Goal: Task Accomplishment & Management: Manage account settings

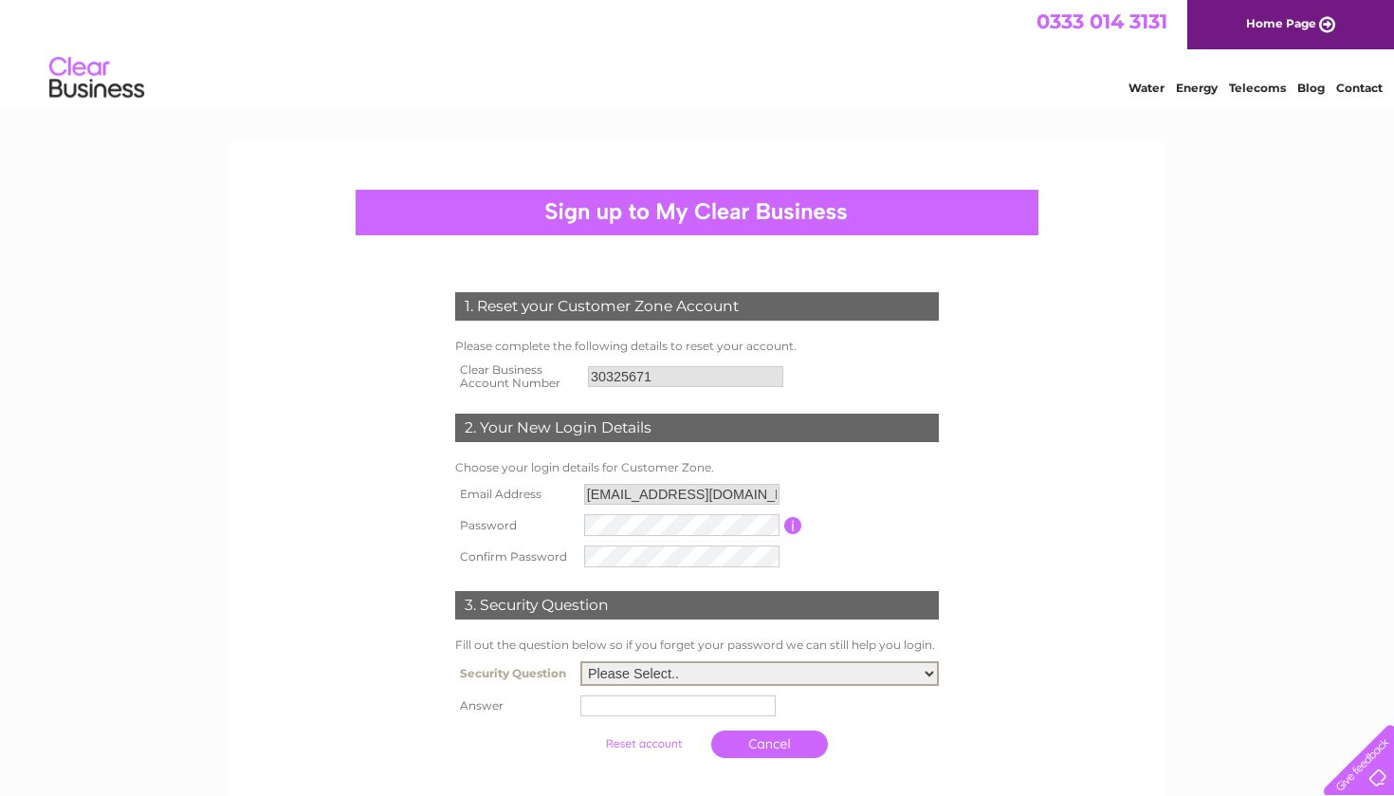
select select "6"
click at [688, 705] on input "text" at bounding box center [677, 705] width 195 height 21
type input "salman khan"
click at [1098, 649] on form "1. Reset your Customer Zone Account Please complete the following details to re…" at bounding box center [697, 529] width 903 height 551
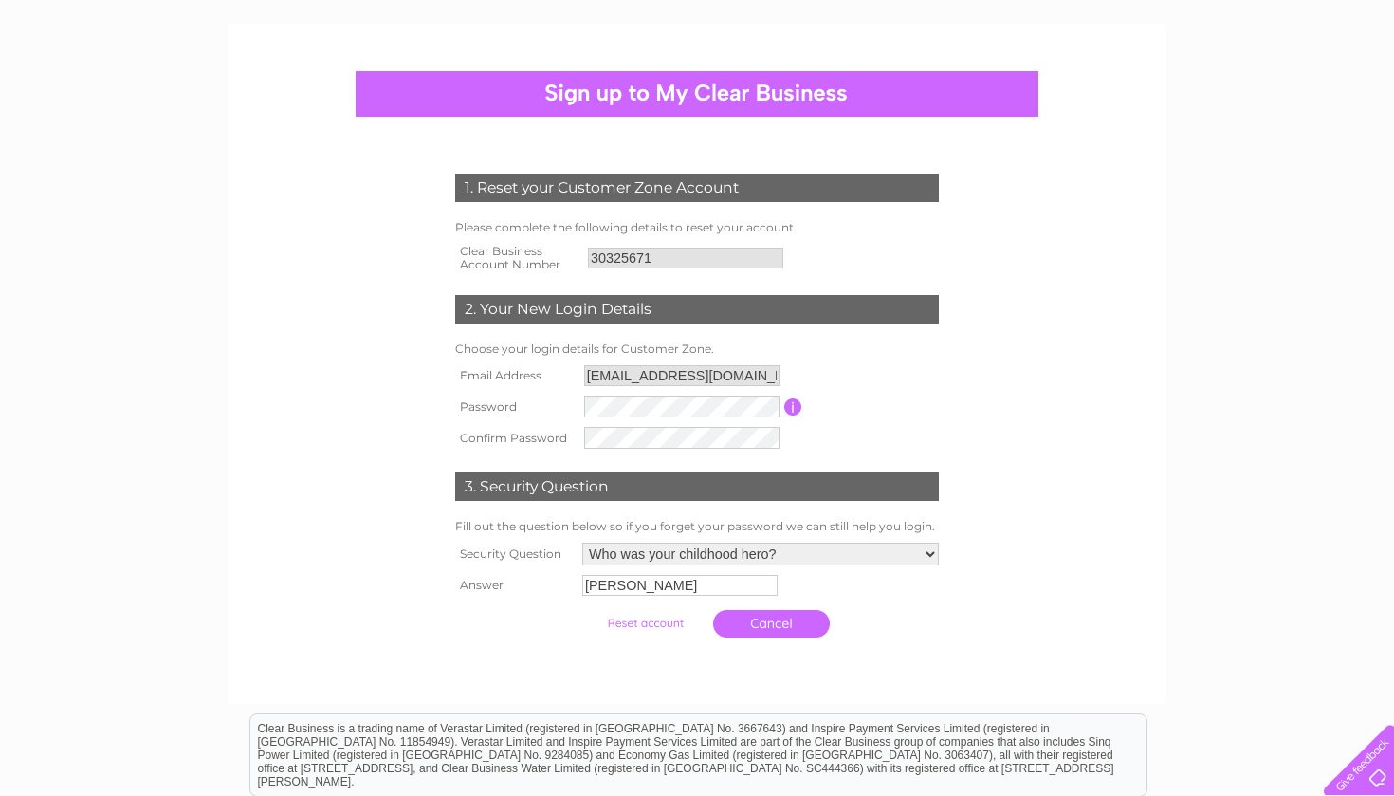
scroll to position [74, 0]
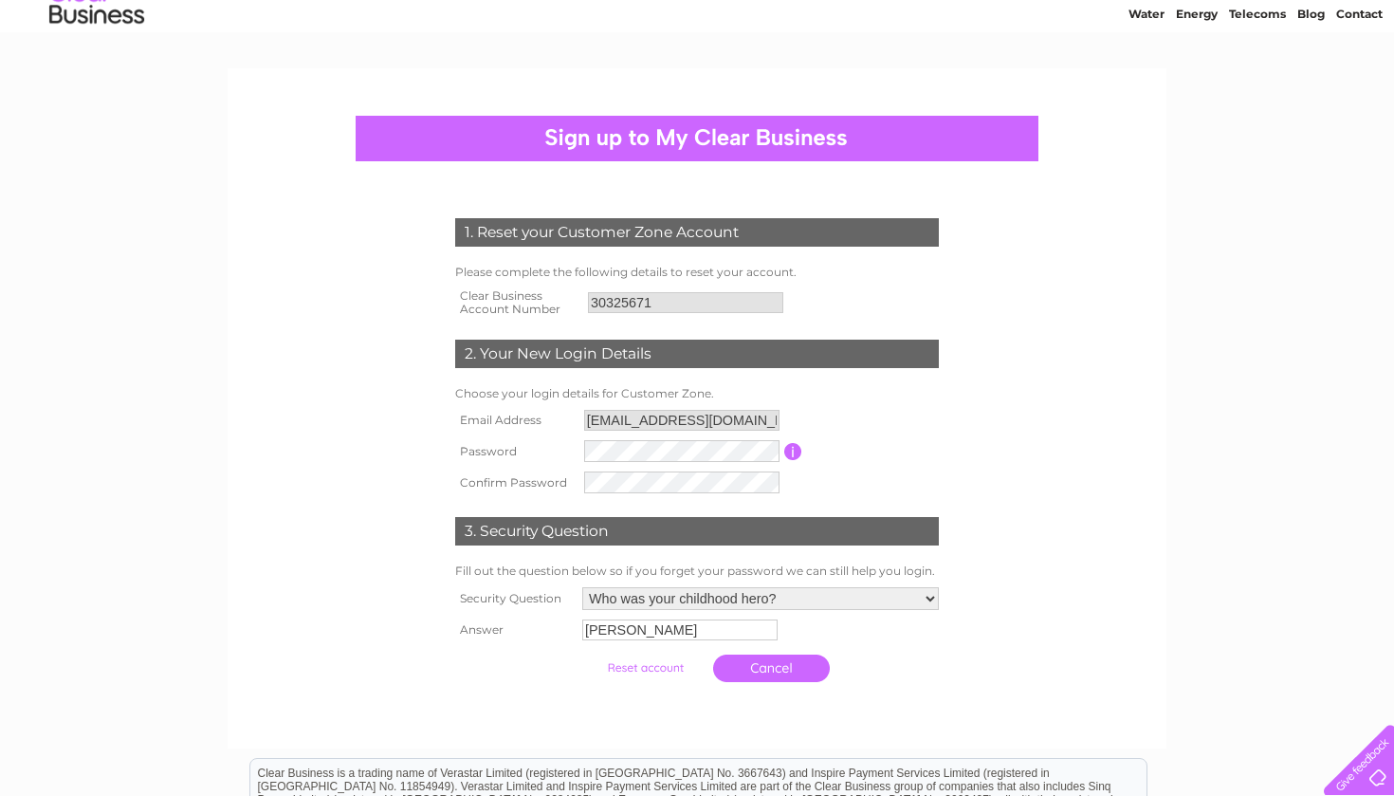
click at [632, 671] on input "submit" at bounding box center [645, 667] width 117 height 27
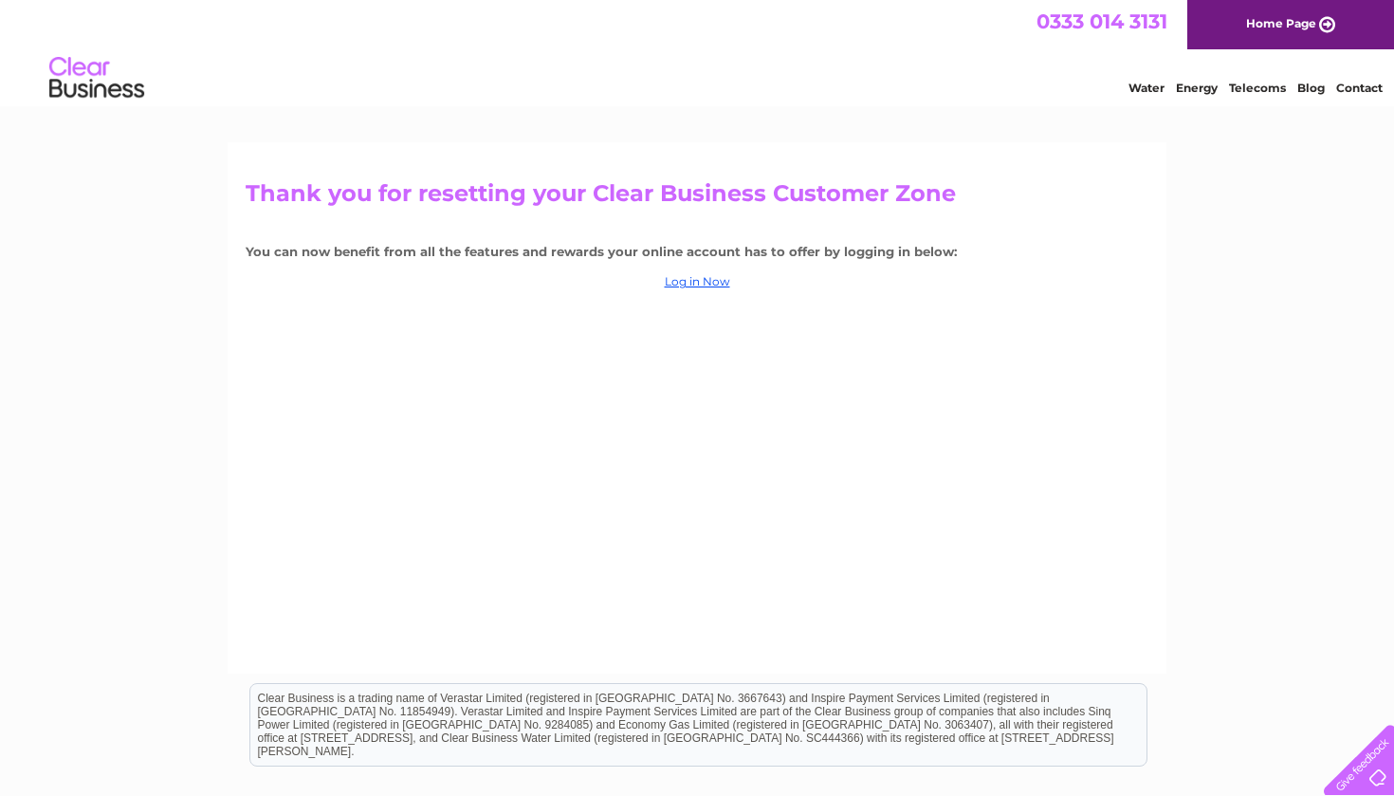
click at [1283, 10] on link "Home Page" at bounding box center [1290, 24] width 207 height 49
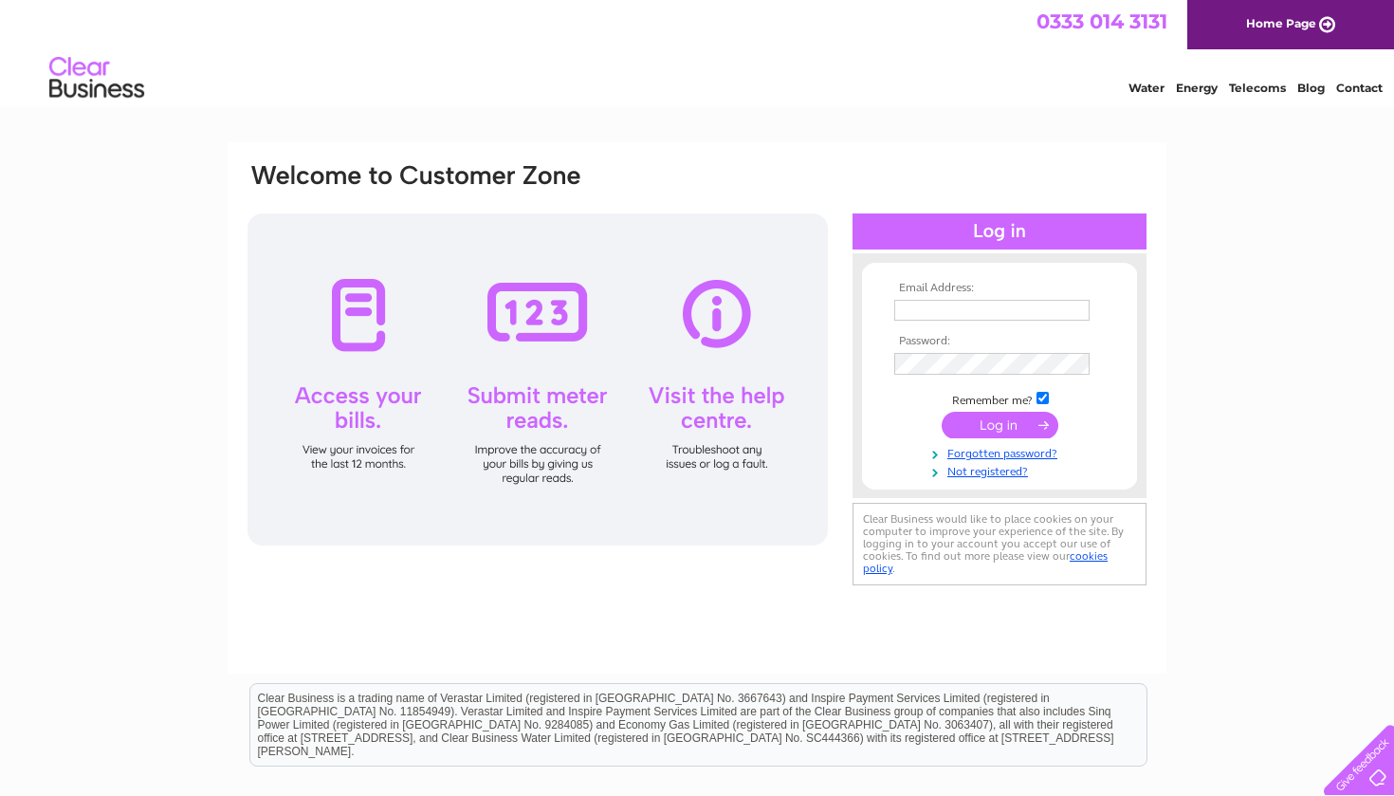
click at [349, 327] on div at bounding box center [537, 379] width 580 height 332
click at [964, 309] on input "text" at bounding box center [992, 311] width 197 height 23
type input "infobabagfoodstoreltd@gmail.com"
click at [987, 426] on input "submit" at bounding box center [1000, 426] width 117 height 27
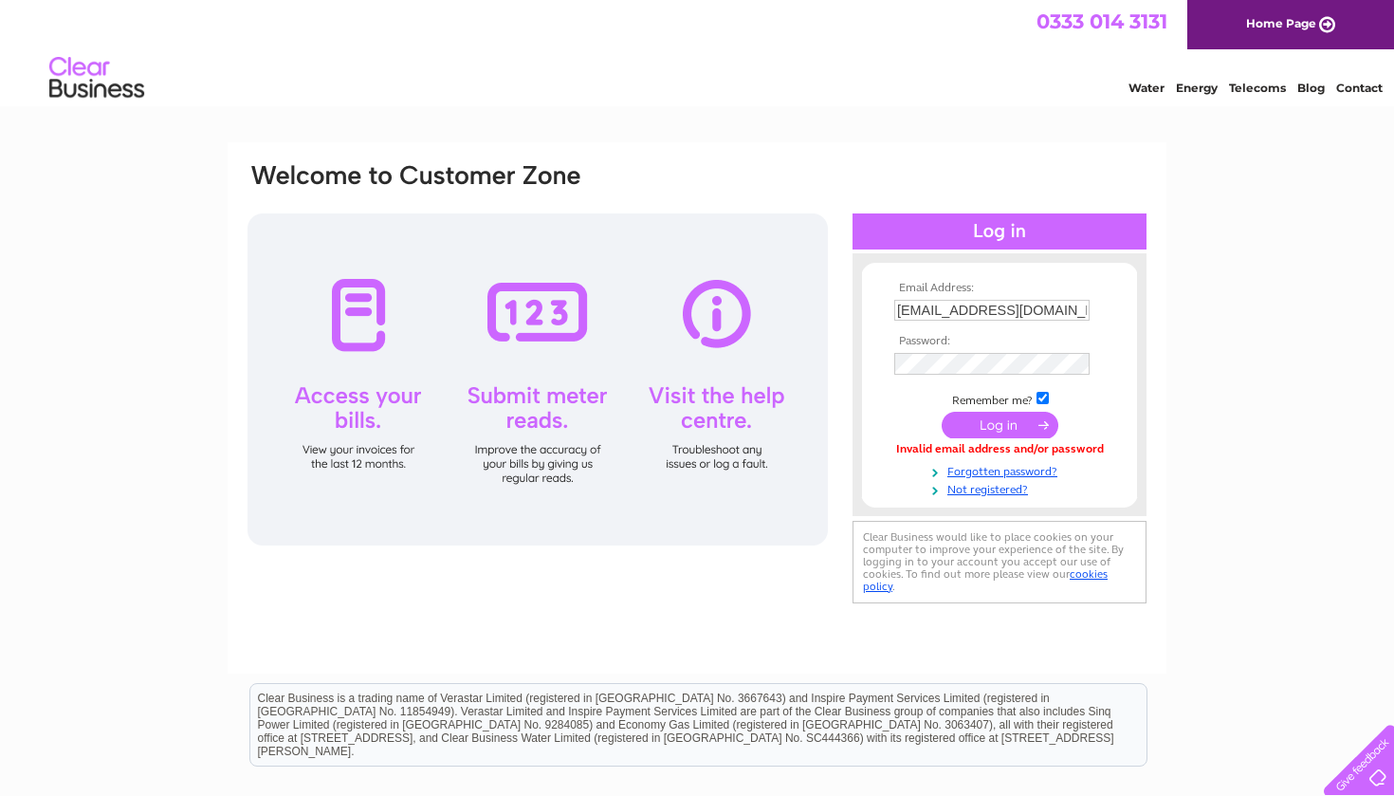
click at [1244, 288] on div "Email Address: infobabagfoodstoreltd@gmail.com Password:" at bounding box center [697, 569] width 1394 height 855
click at [1007, 432] on input "submit" at bounding box center [1000, 425] width 117 height 27
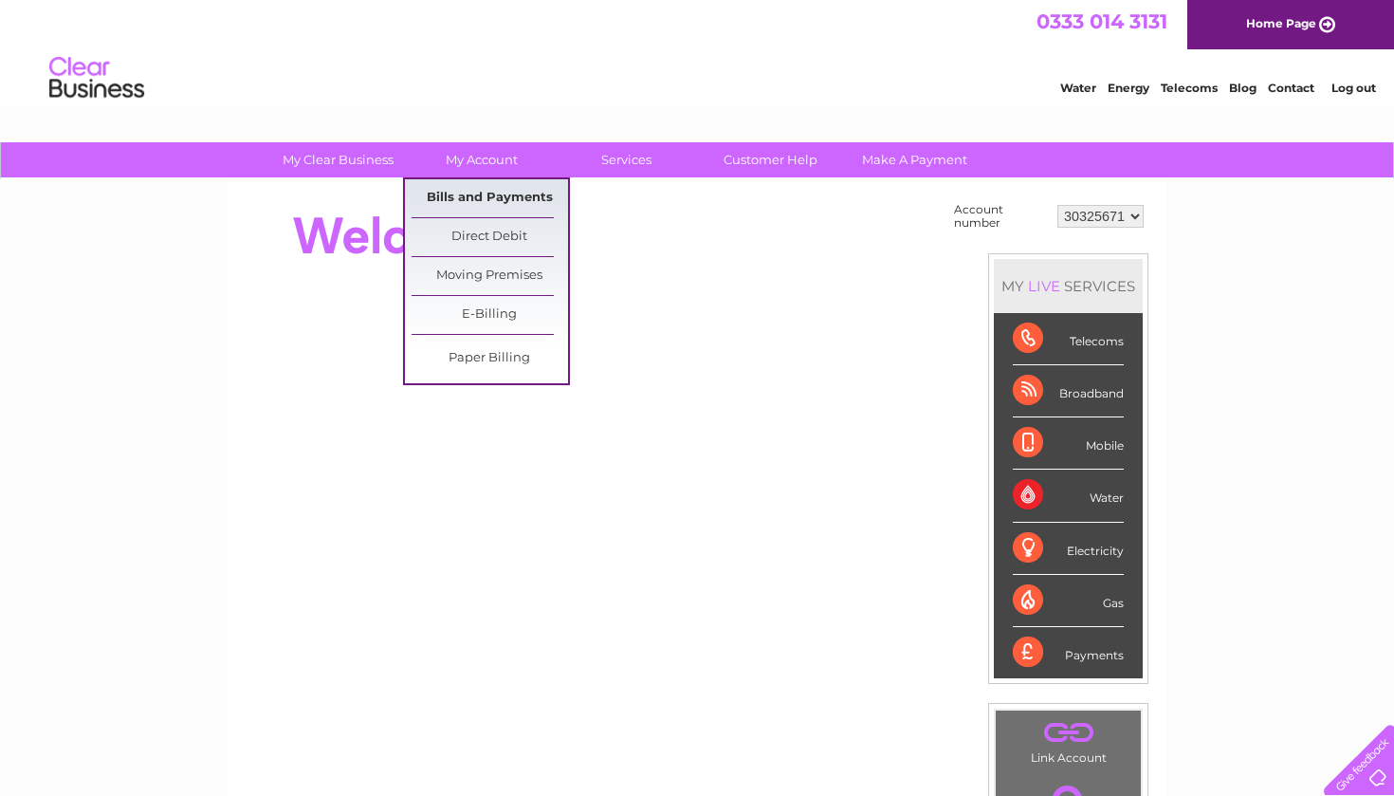
click at [486, 194] on link "Bills and Payments" at bounding box center [490, 198] width 156 height 38
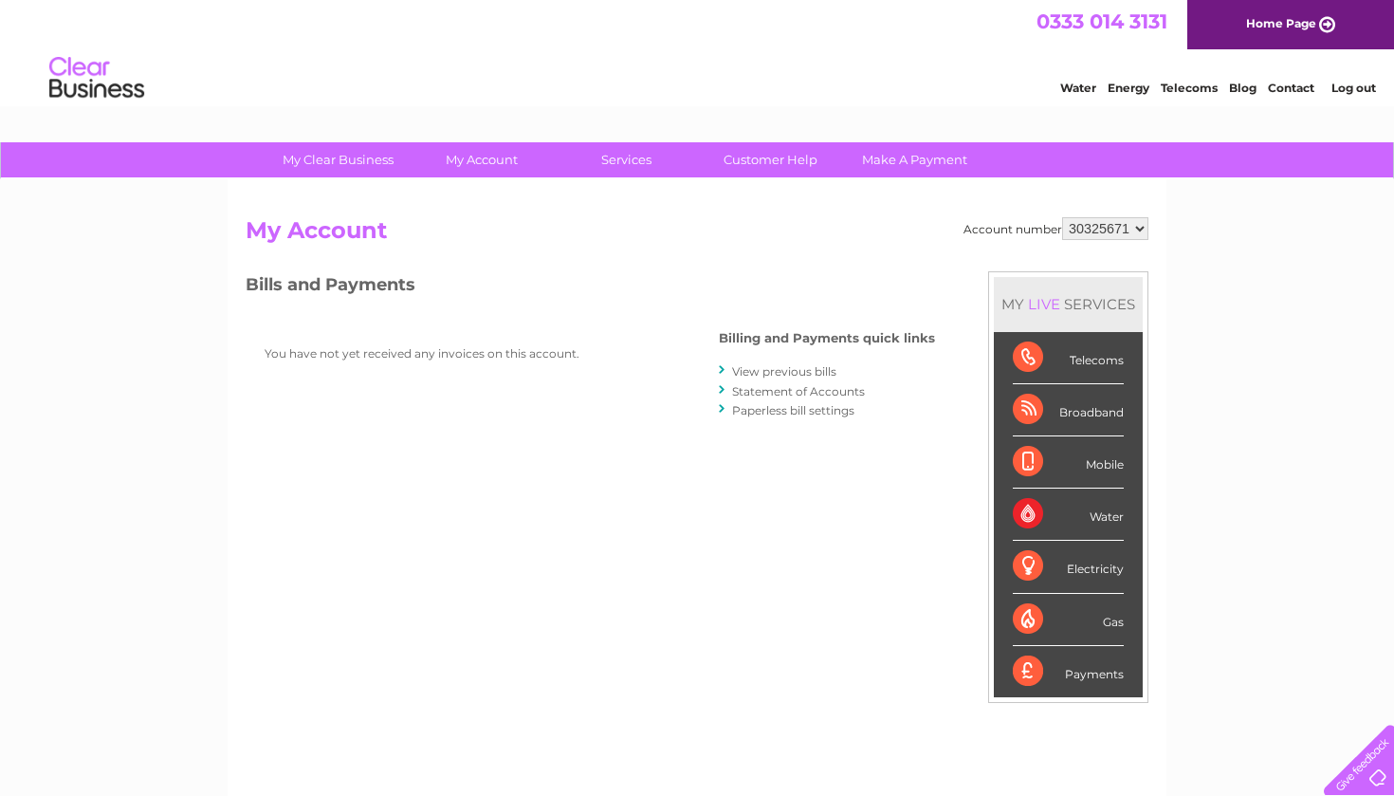
click at [811, 367] on link "View previous bills" at bounding box center [784, 371] width 104 height 14
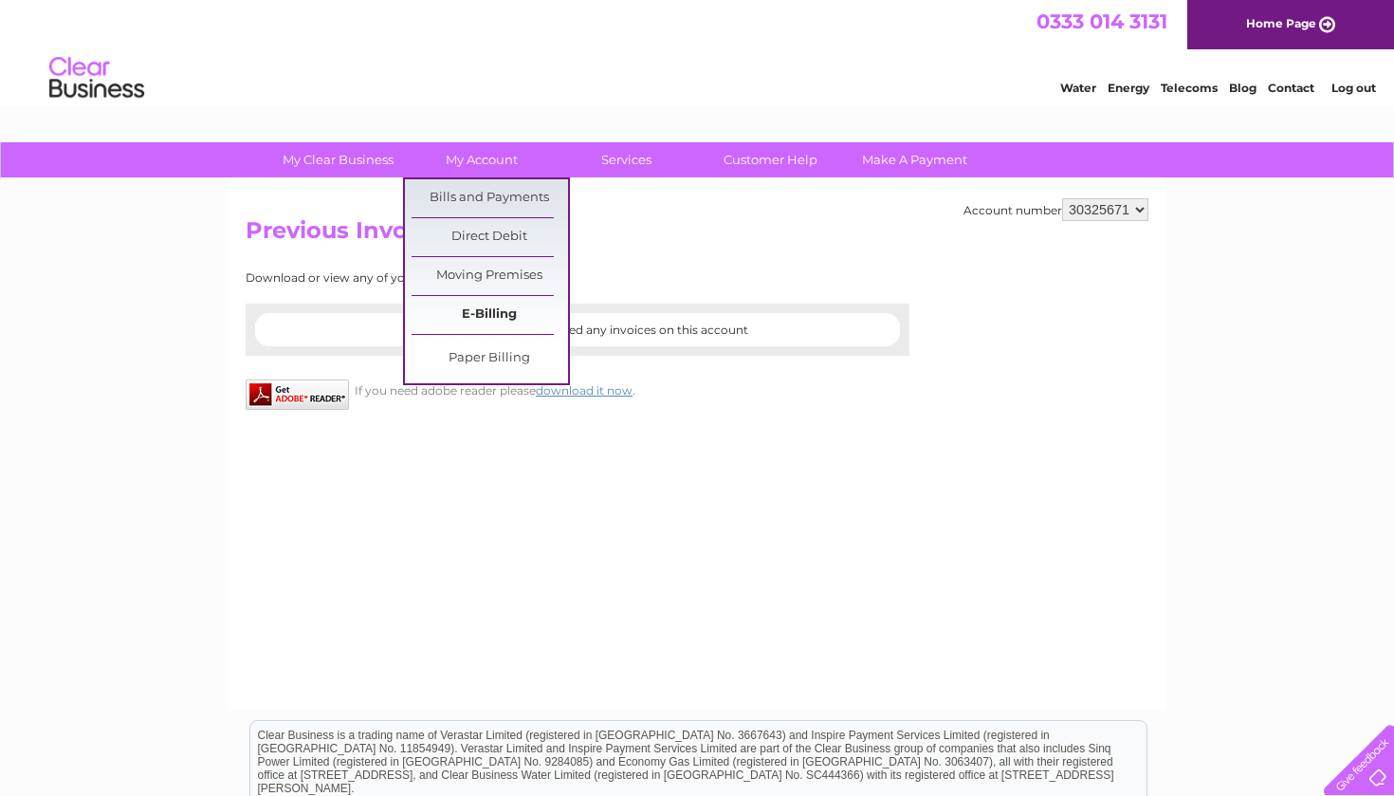
click at [505, 312] on link "E-Billing" at bounding box center [490, 315] width 156 height 38
